Goal: Information Seeking & Learning: Learn about a topic

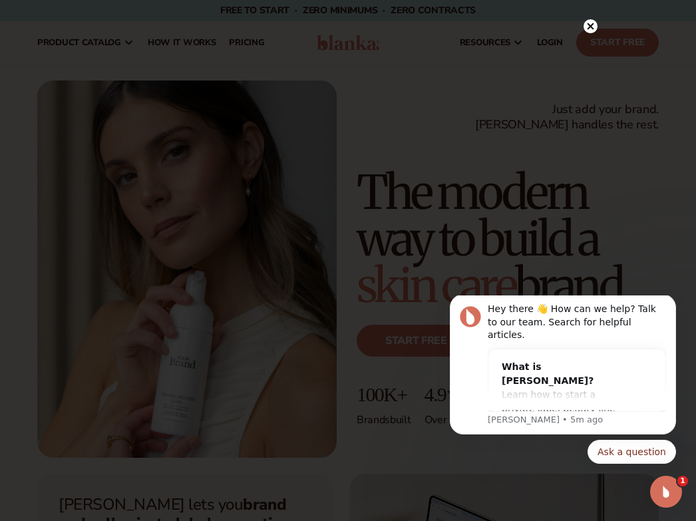
click at [70, 23] on circle at bounding box center [590, 26] width 14 height 14
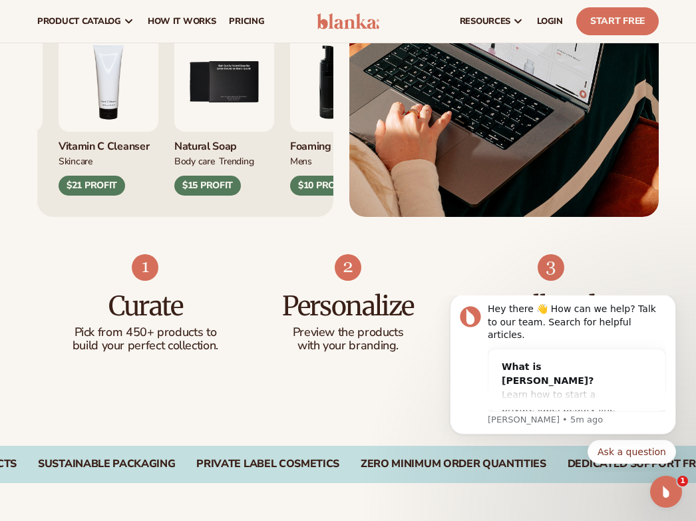
scroll to position [599, 0]
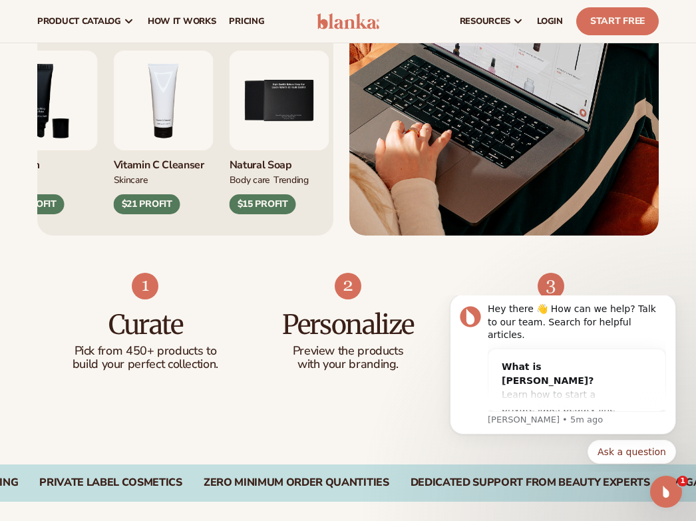
click at [70, 204] on div "$21 PROFIT" at bounding box center [147, 204] width 67 height 20
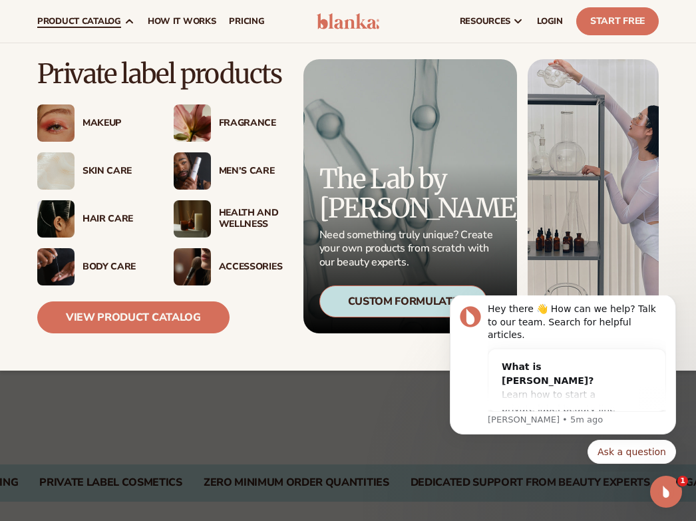
click at [70, 120] on div "Makeup" at bounding box center [114, 123] width 65 height 11
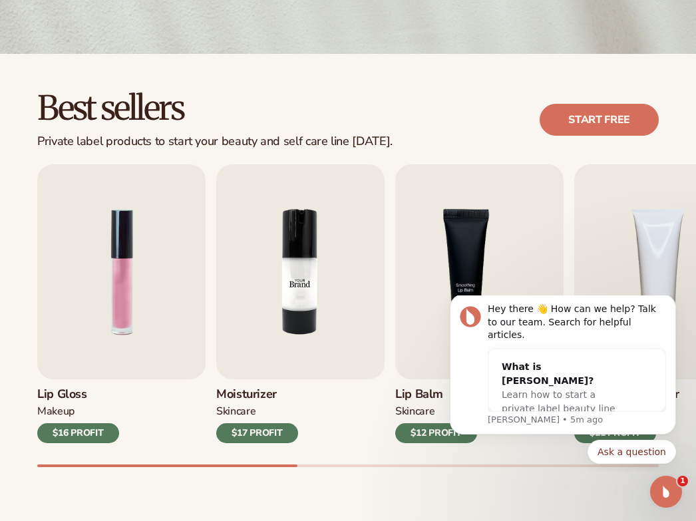
scroll to position [333, 0]
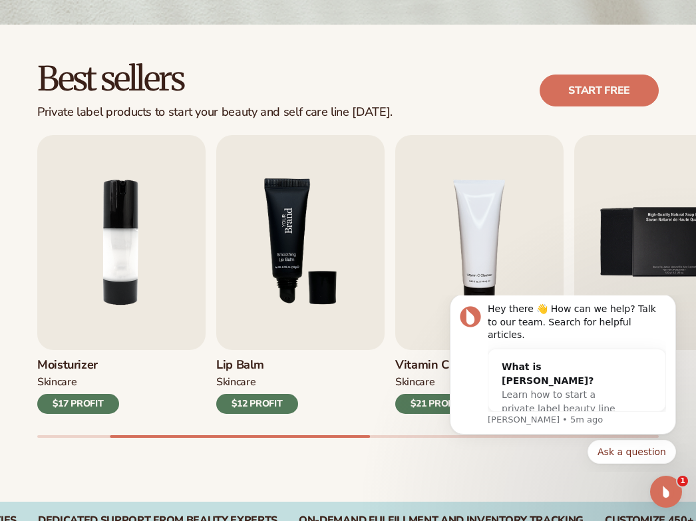
click at [279, 210] on img "3 / 9" at bounding box center [300, 242] width 168 height 215
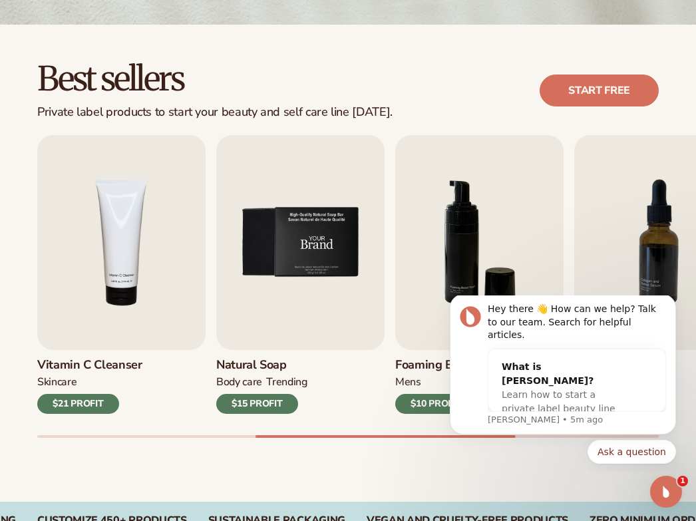
click at [297, 270] on img "5 / 9" at bounding box center [300, 242] width 168 height 215
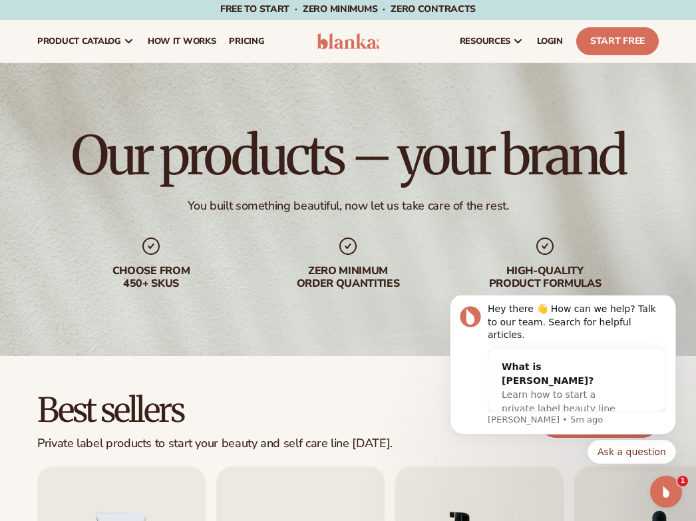
scroll to position [0, 0]
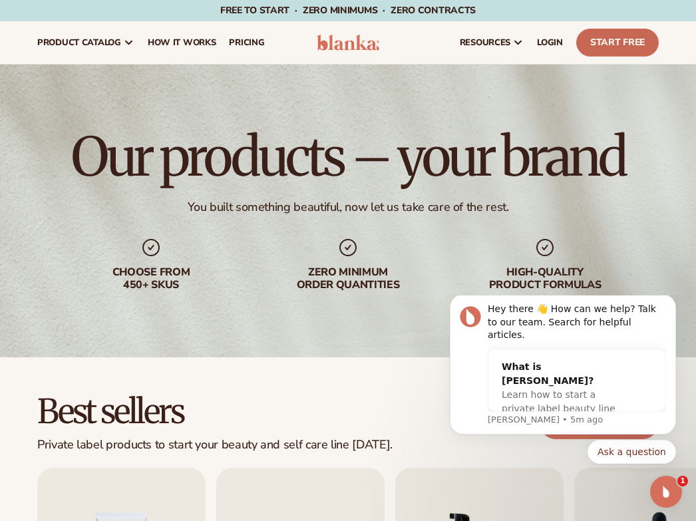
click at [639, 54] on link "Start Free" at bounding box center [617, 43] width 82 height 28
click at [236, 37] on span "pricing" at bounding box center [246, 42] width 35 height 11
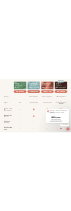
scroll to position [599, 0]
